Goal: Information Seeking & Learning: Compare options

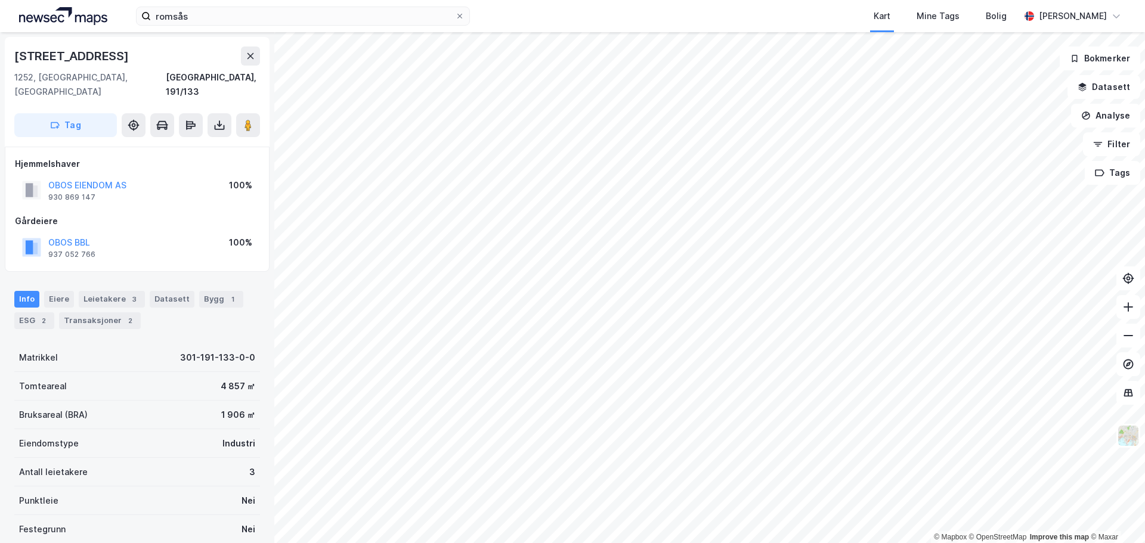
scroll to position [1, 0]
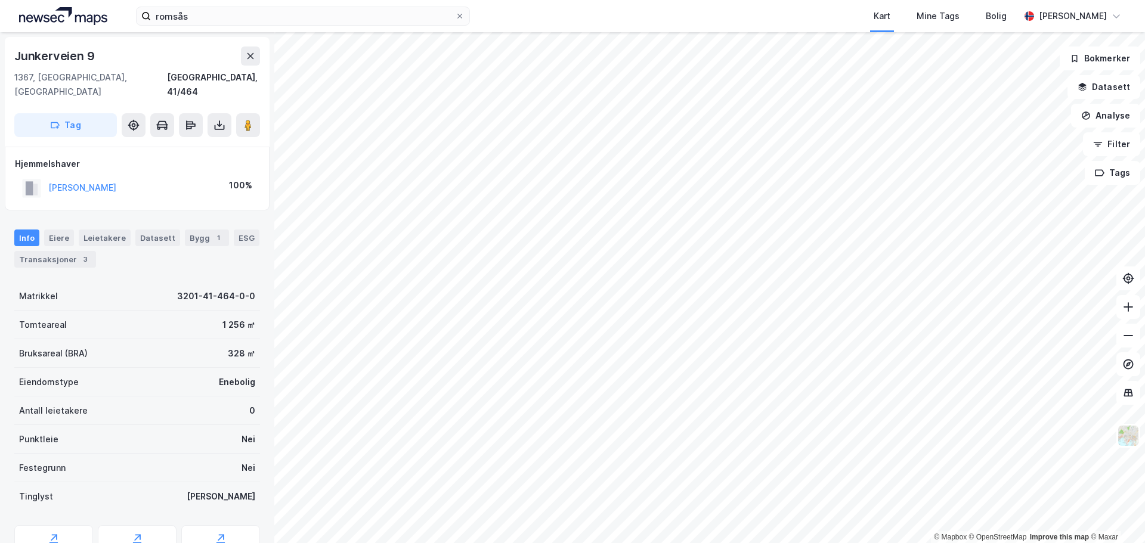
scroll to position [1, 0]
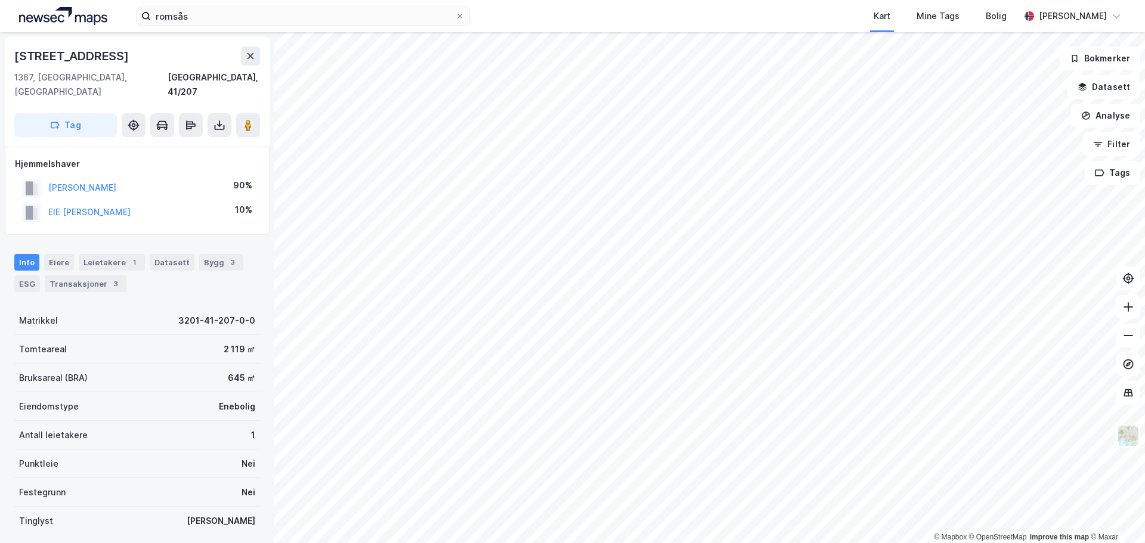
scroll to position [1, 0]
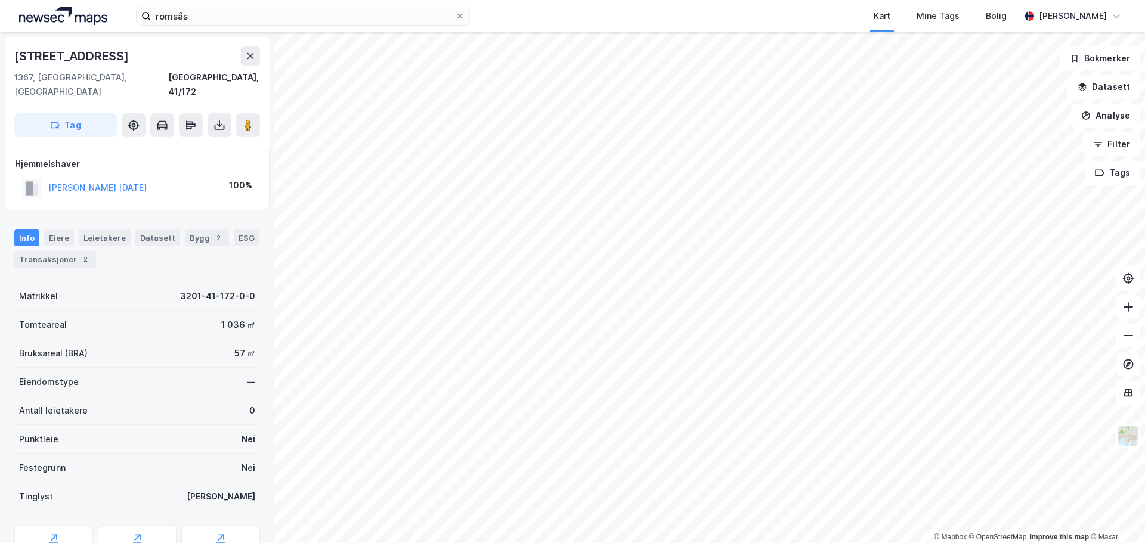
scroll to position [1, 0]
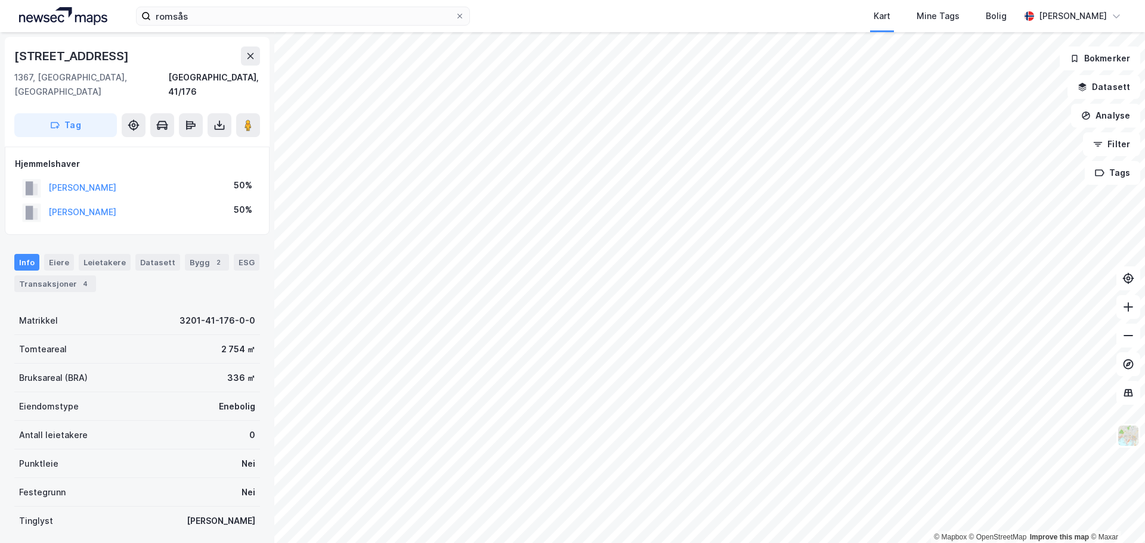
scroll to position [1, 0]
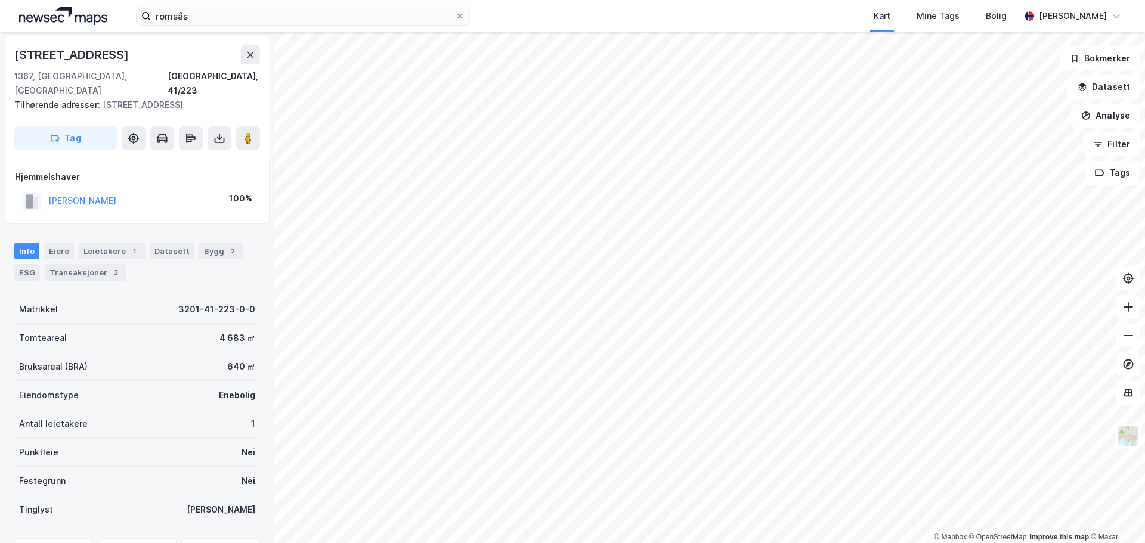
scroll to position [1, 0]
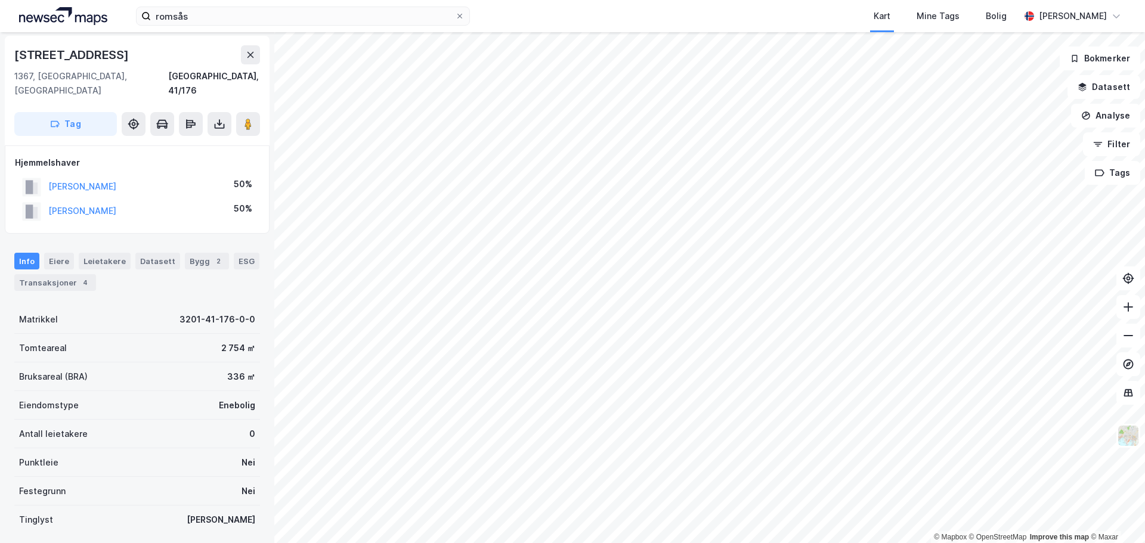
scroll to position [1, 0]
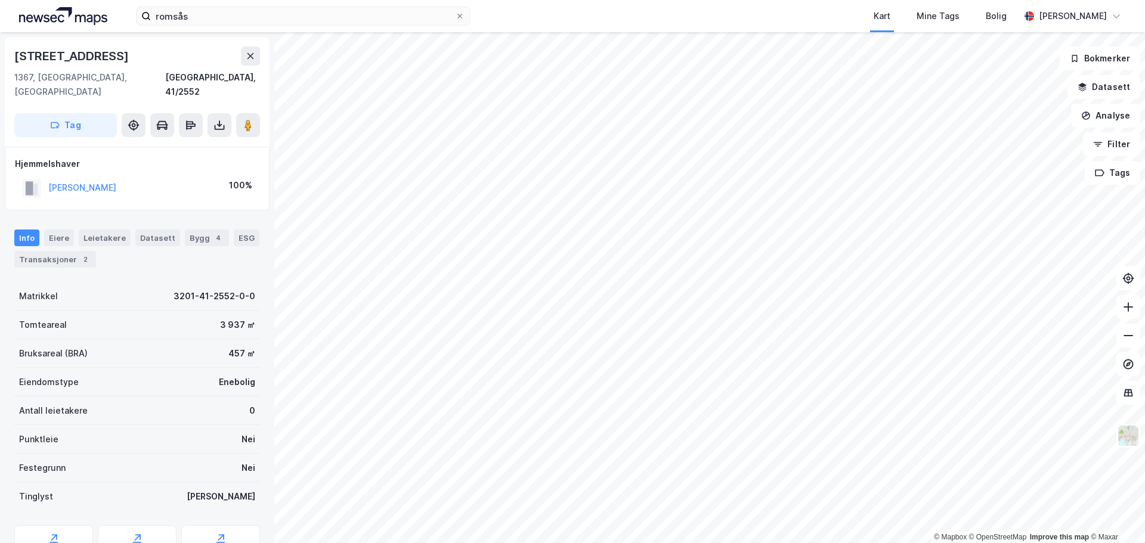
scroll to position [1, 0]
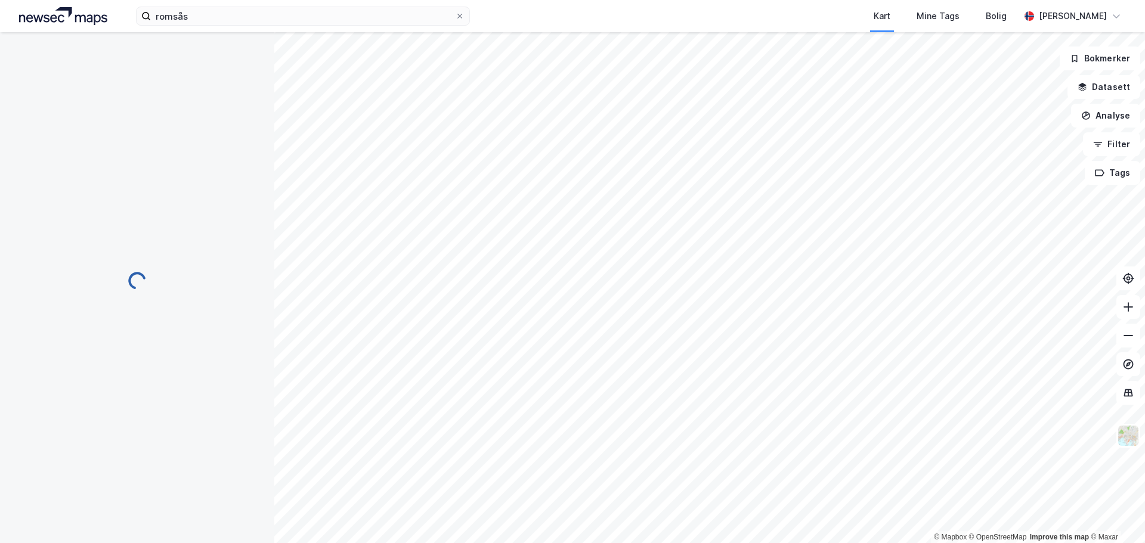
scroll to position [1, 0]
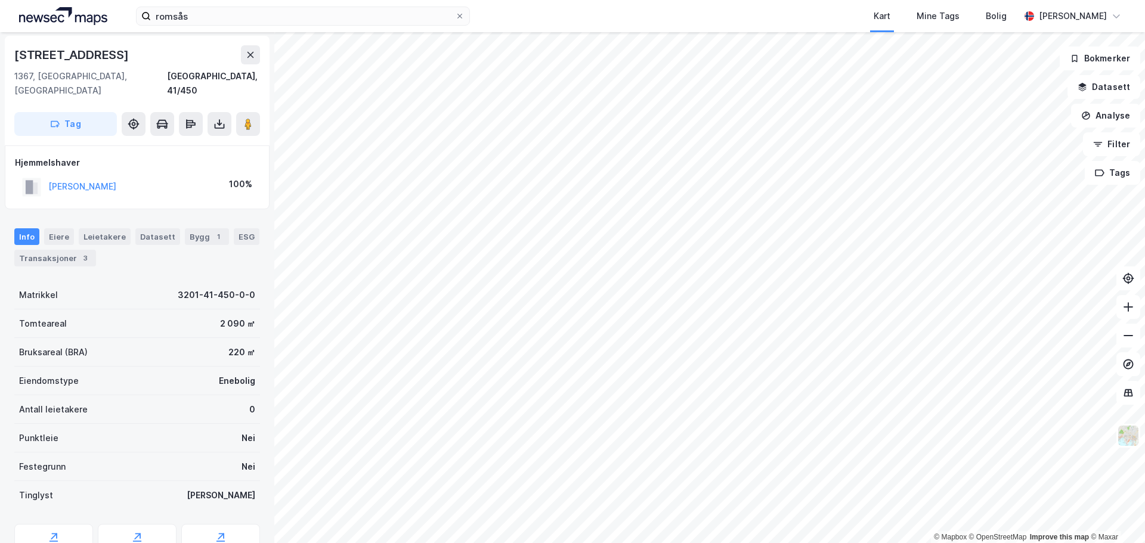
scroll to position [1, 0]
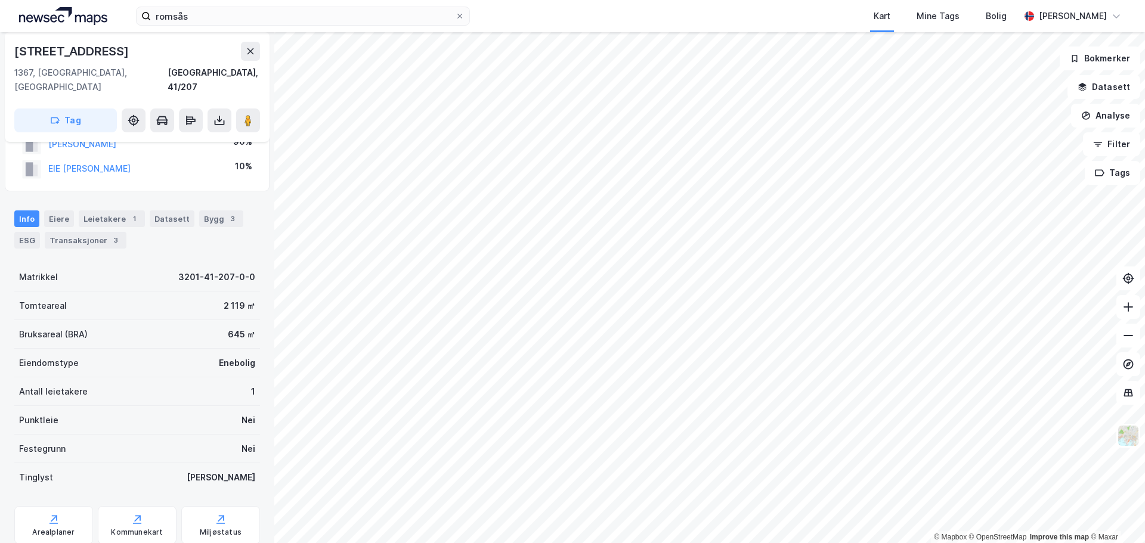
scroll to position [61, 0]
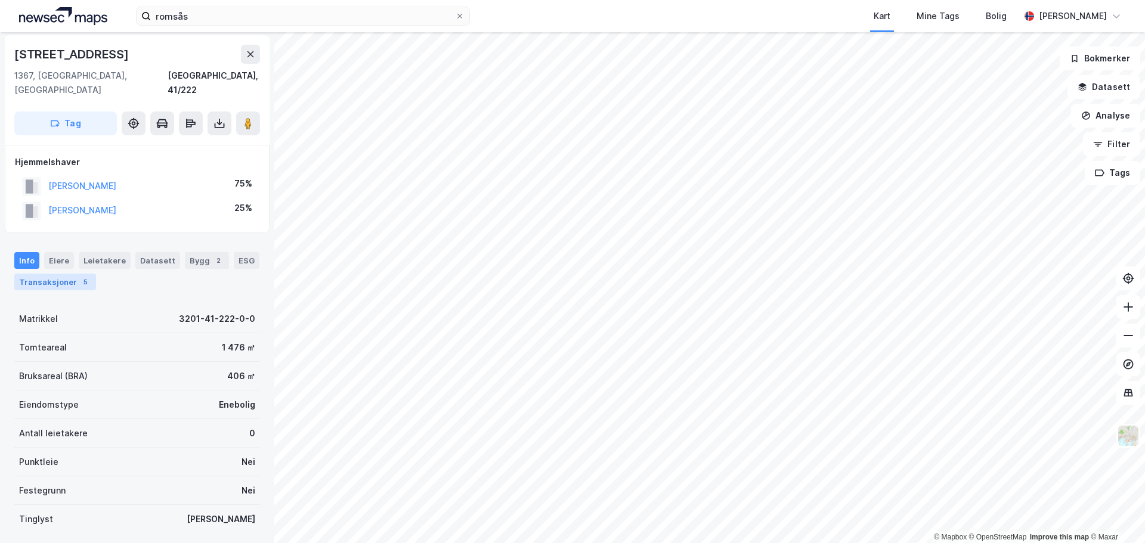
drag, startPoint x: 44, startPoint y: 269, endPoint x: 36, endPoint y: 268, distance: 7.8
click at [44, 274] on div "Transaksjoner 5" at bounding box center [55, 282] width 82 height 17
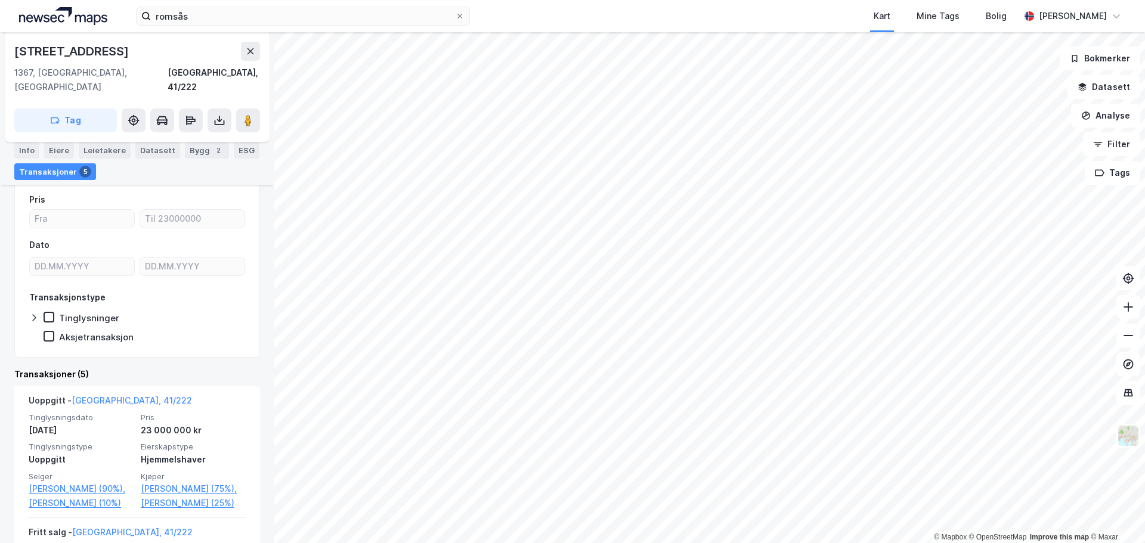
scroll to position [179, 0]
